Goal: Check status: Check status

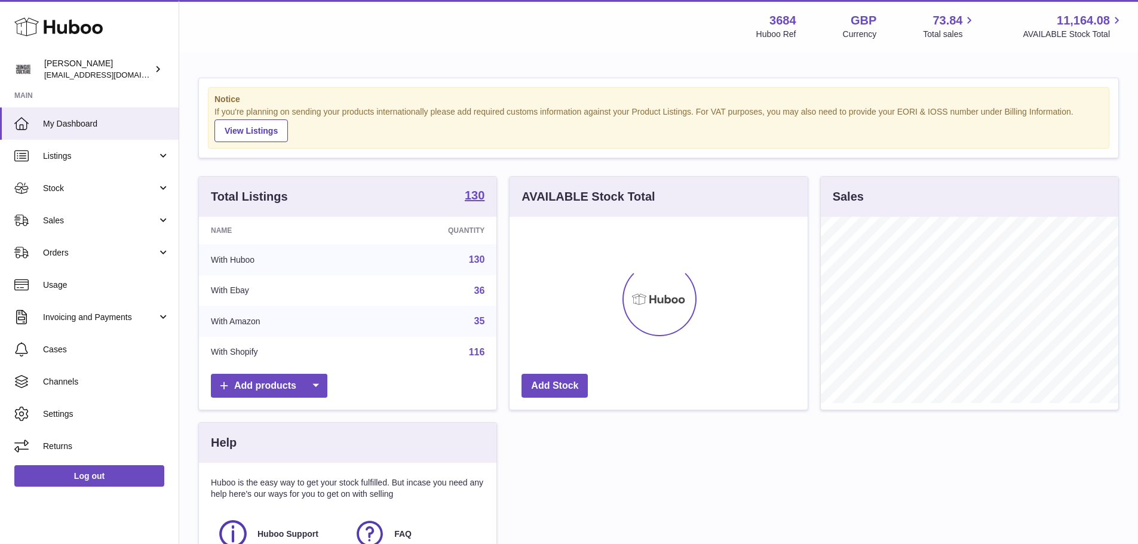
scroll to position [186, 298]
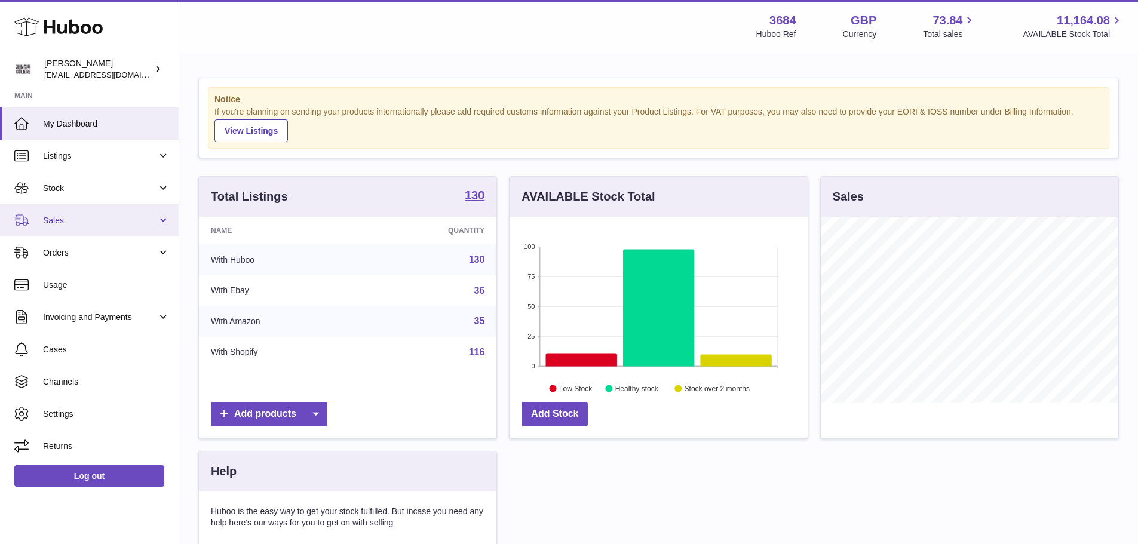
click at [54, 222] on span "Sales" at bounding box center [100, 220] width 114 height 11
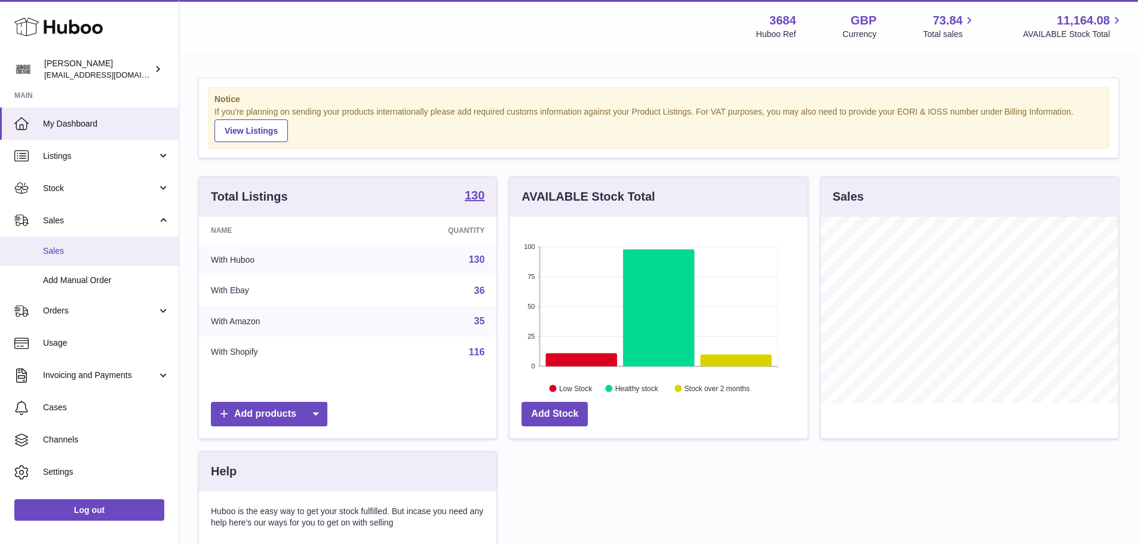
click at [65, 251] on span "Sales" at bounding box center [106, 251] width 127 height 11
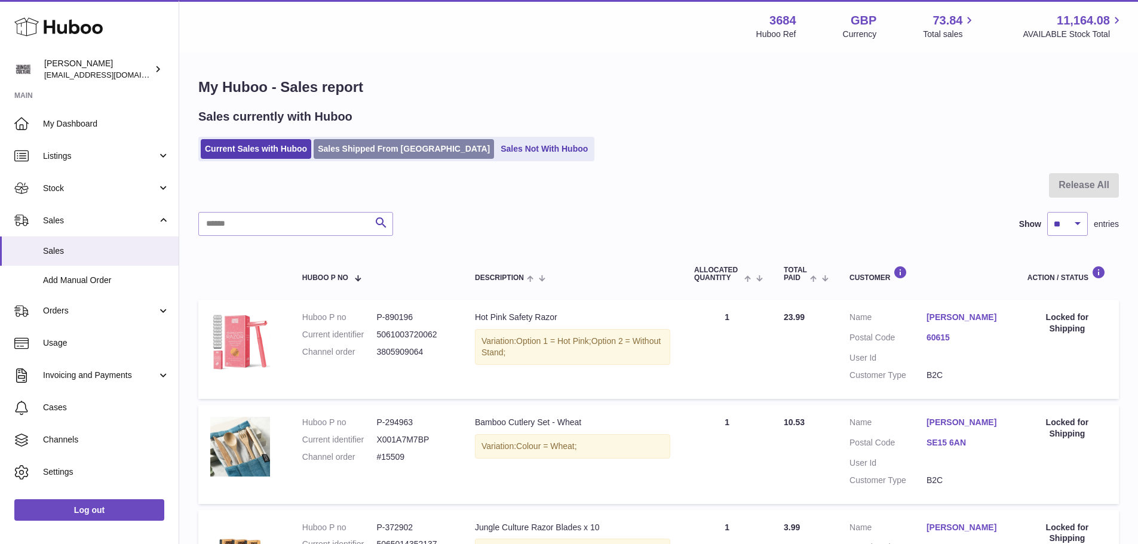
click at [398, 152] on link "Sales Shipped From [GEOGRAPHIC_DATA]" at bounding box center [404, 149] width 180 height 20
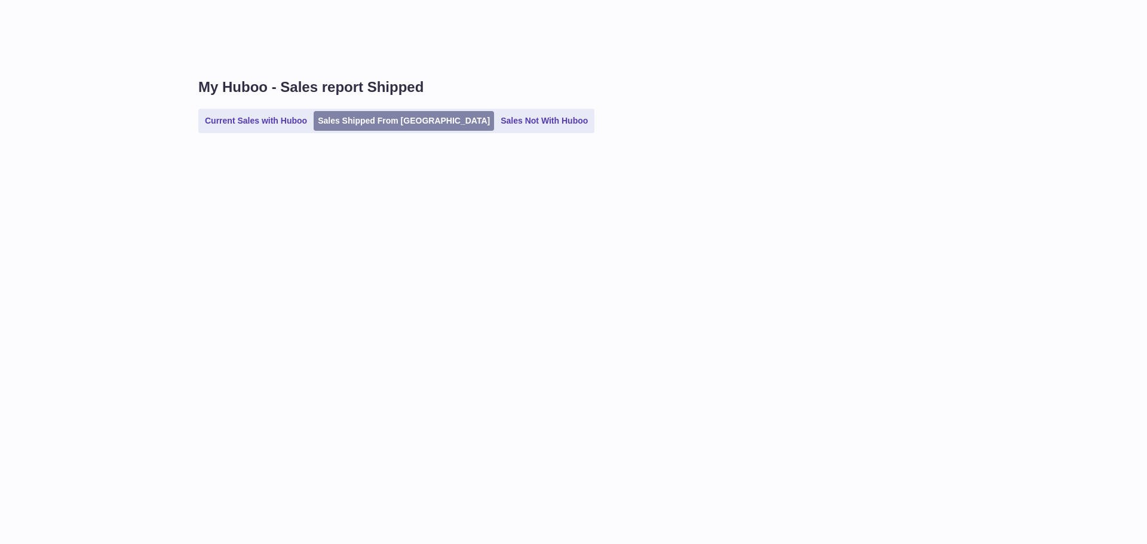
click at [400, 122] on link "Sales Shipped From [GEOGRAPHIC_DATA]" at bounding box center [404, 121] width 180 height 20
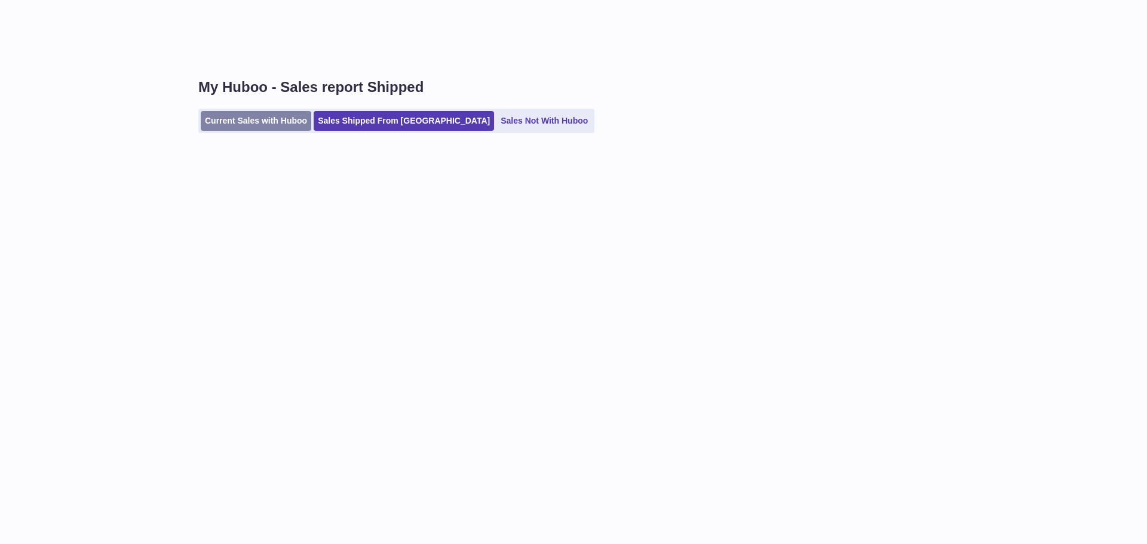
click at [308, 120] on link "Current Sales with Huboo" at bounding box center [256, 121] width 111 height 20
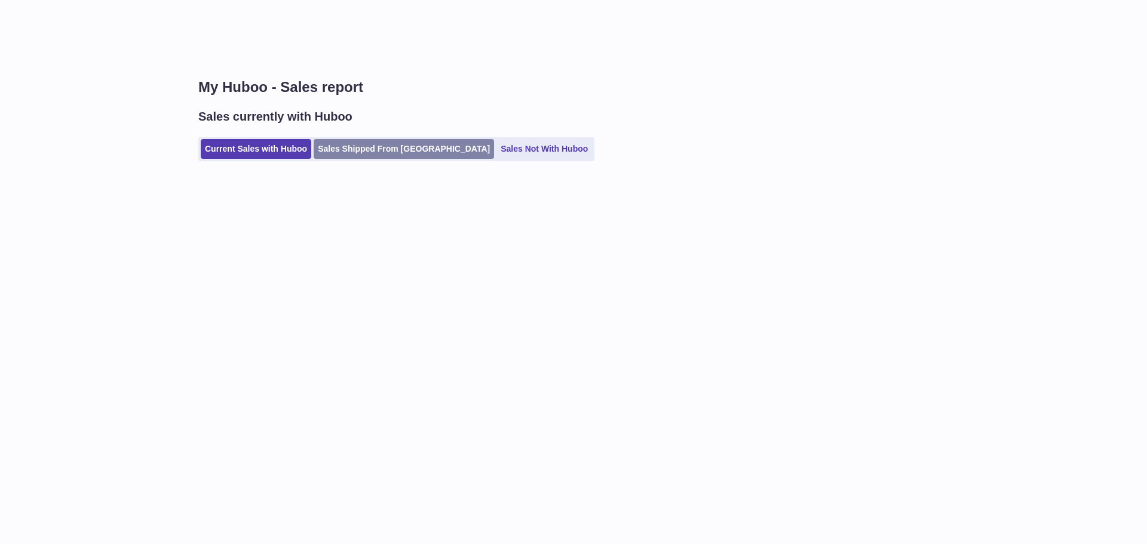
click at [389, 152] on link "Sales Shipped From [GEOGRAPHIC_DATA]" at bounding box center [404, 149] width 180 height 20
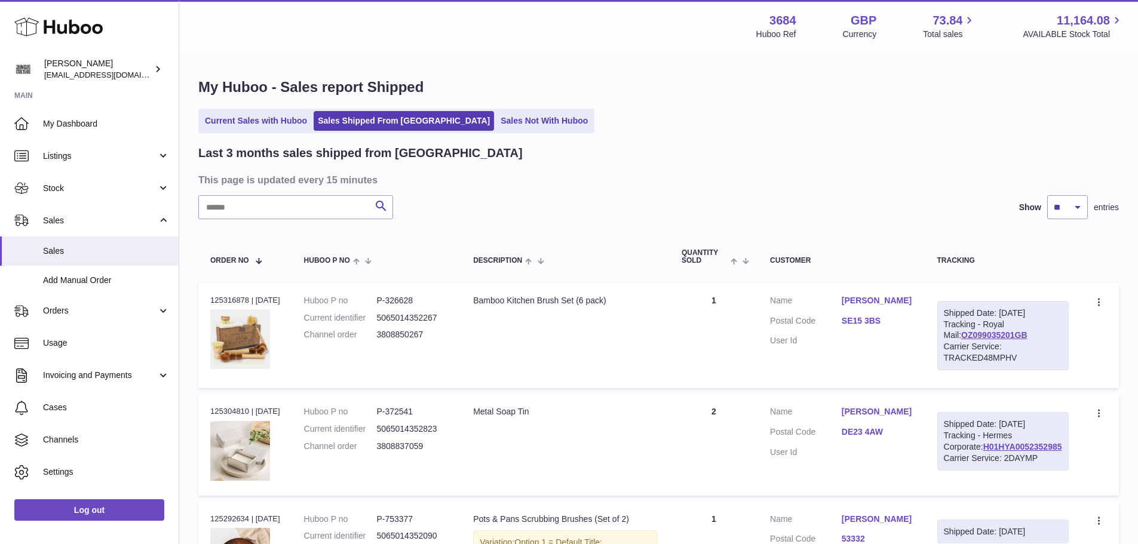
click at [233, 301] on div "Order no 125316878 | [DATE]" at bounding box center [245, 300] width 70 height 11
copy div "125316878"
